Goal: Information Seeking & Learning: Learn about a topic

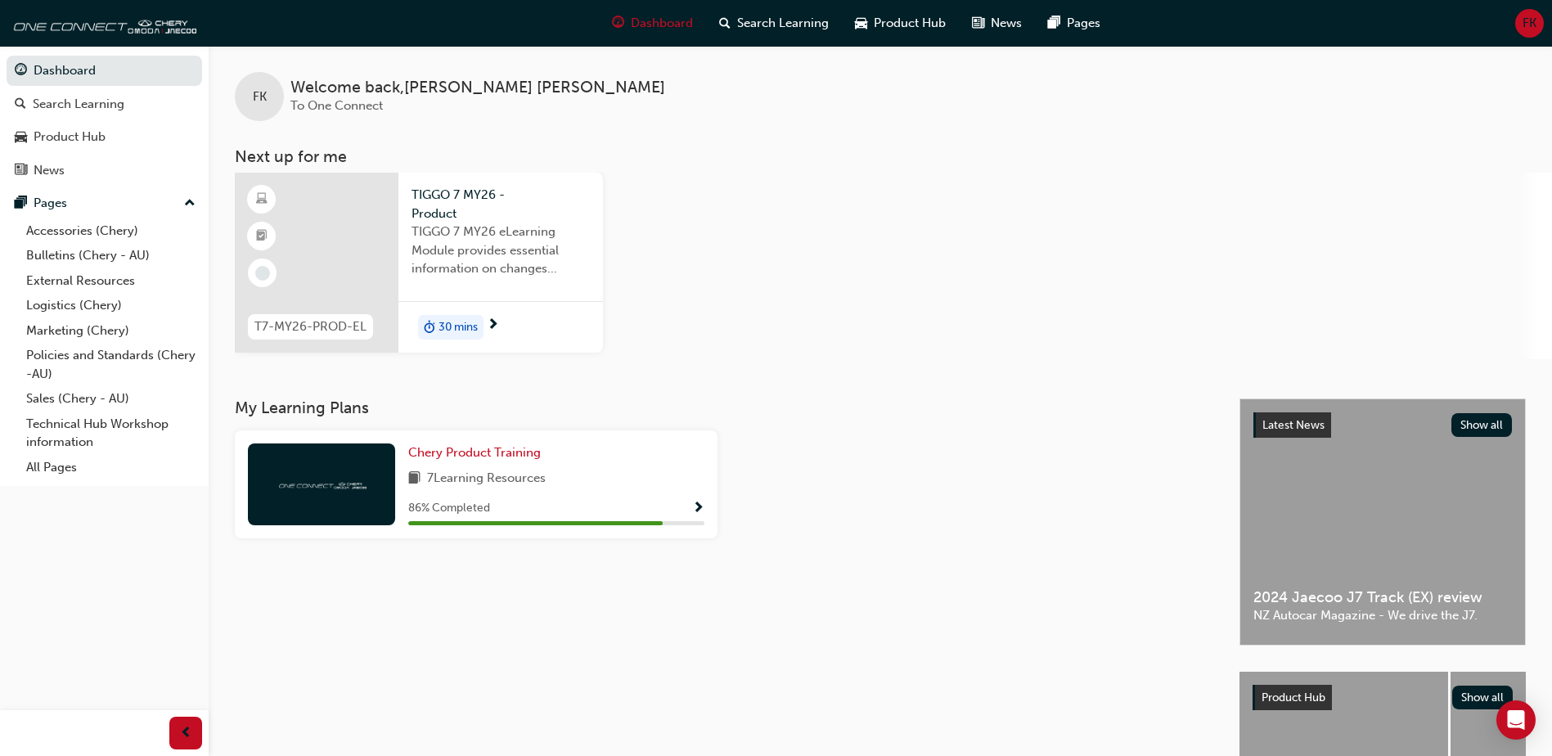
click at [464, 218] on span "TIGGO 7 MY26 - Product" at bounding box center [501, 204] width 178 height 37
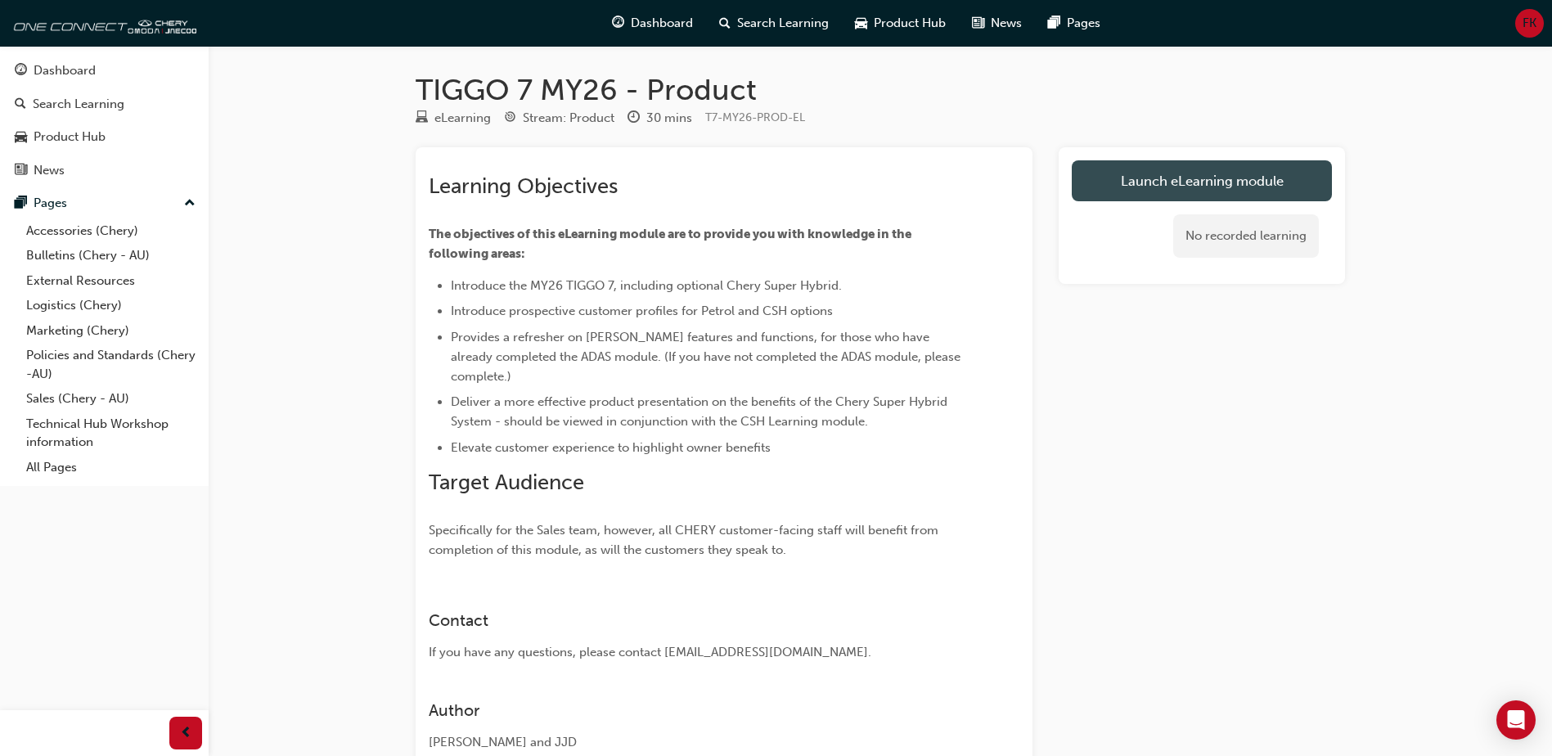
click at [1224, 170] on link "Launch eLearning module" at bounding box center [1202, 180] width 260 height 41
